Goal: Task Accomplishment & Management: Use online tool/utility

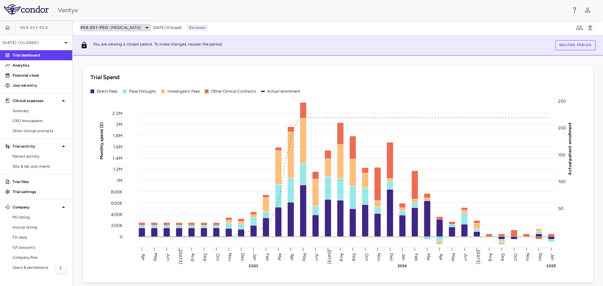
click at [143, 28] on icon at bounding box center [147, 28] width 8 height 8
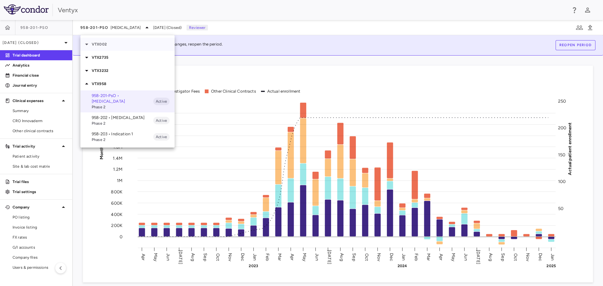
click at [91, 44] on div at bounding box center [87, 44] width 9 height 8
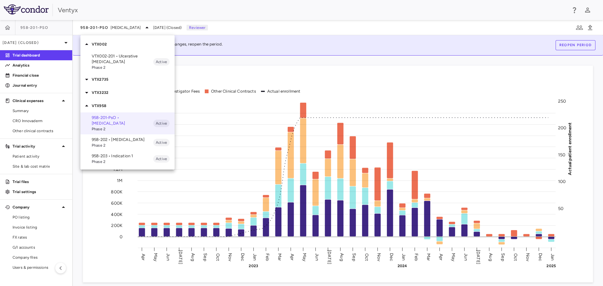
click at [107, 57] on p "VTX002-201 • Ulcerative Colitis" at bounding box center [123, 58] width 62 height 11
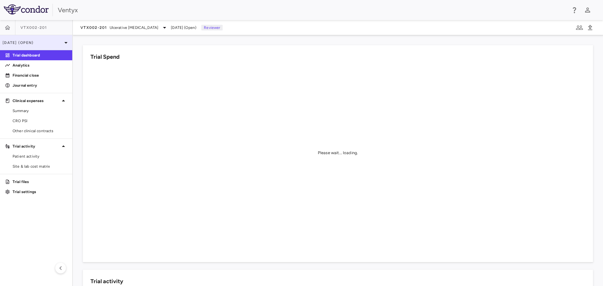
click at [67, 41] on icon at bounding box center [66, 43] width 8 height 8
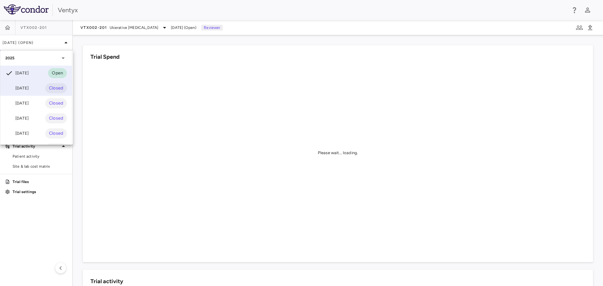
click at [29, 89] on div "Aug 2025" at bounding box center [16, 88] width 23 height 8
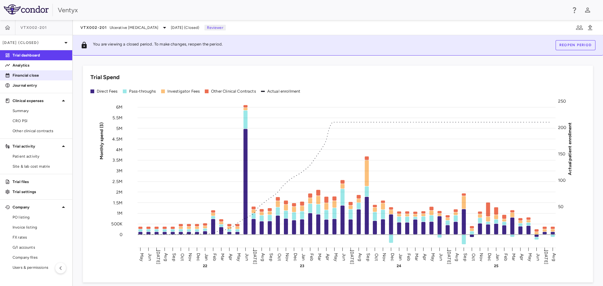
click at [31, 76] on p "Financial close" at bounding box center [40, 76] width 55 height 6
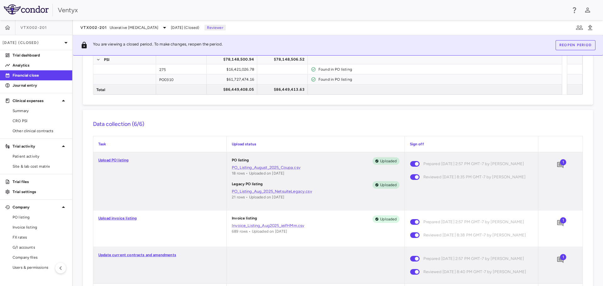
scroll to position [126, 0]
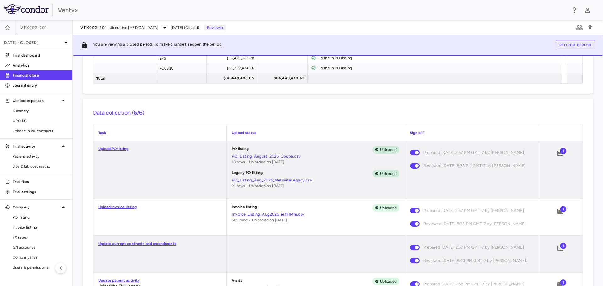
click at [560, 153] on span "1" at bounding box center [563, 151] width 6 height 6
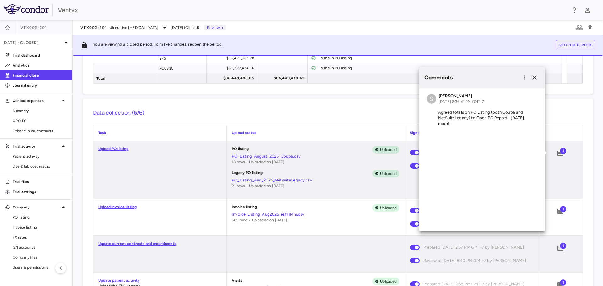
click at [190, 96] on div "Financial Close Reopen PO Completeness Vendor Drag here to set column labels Gr…" at bounding box center [338, 171] width 530 height 230
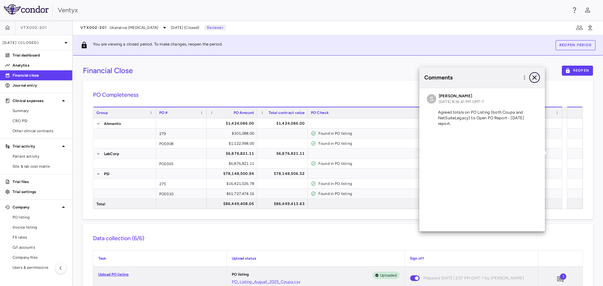
click at [536, 76] on icon "button" at bounding box center [534, 77] width 4 height 4
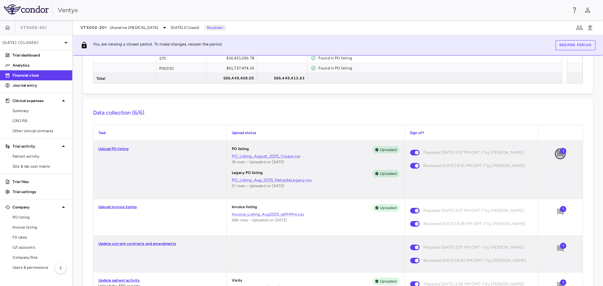
click at [557, 154] on icon "Add comment" at bounding box center [560, 154] width 6 height 6
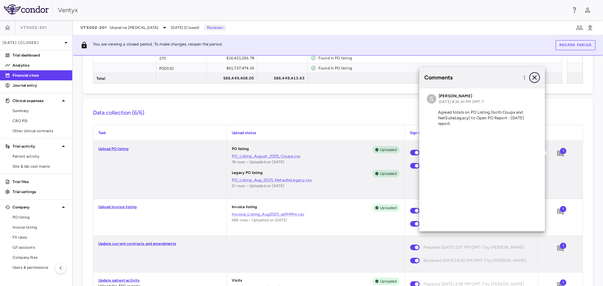
click at [534, 76] on icon "button" at bounding box center [535, 78] width 8 height 8
